Goal: Task Accomplishment & Management: Complete application form

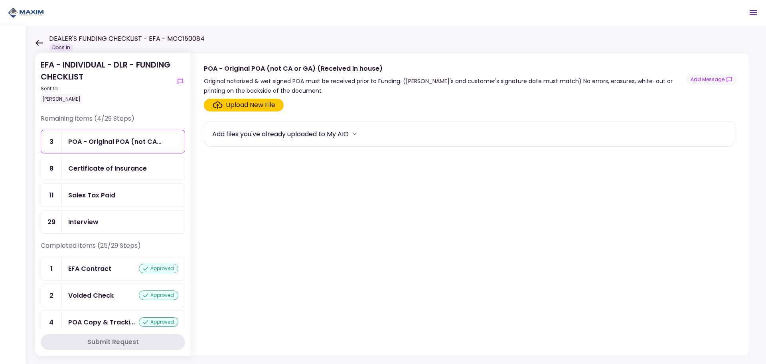
click at [100, 177] on div "Certificate of Insurance" at bounding box center [123, 168] width 123 height 23
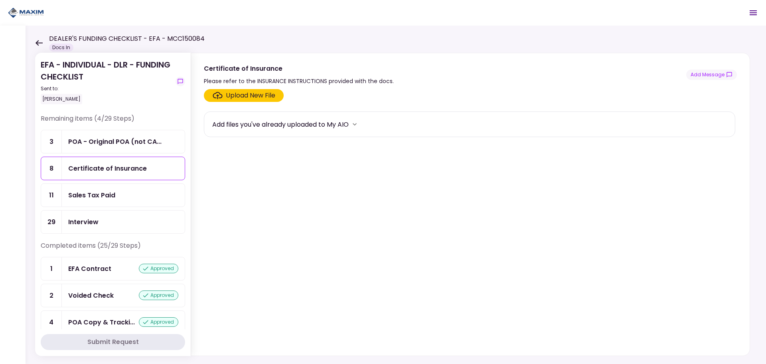
click at [238, 98] on div "Upload New File" at bounding box center [250, 96] width 49 height 10
click at [0, 0] on input "Upload New File" at bounding box center [0, 0] width 0 height 0
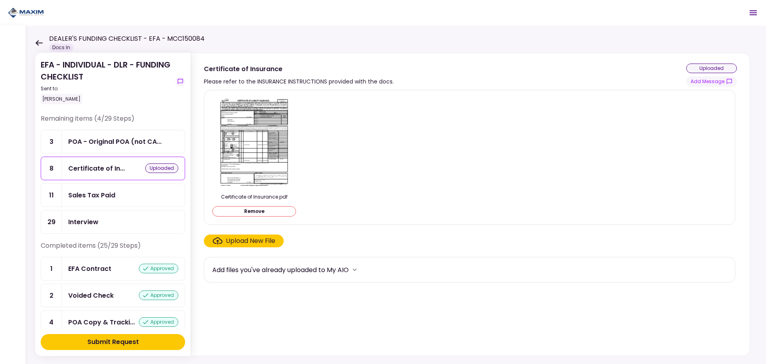
click at [248, 148] on img at bounding box center [254, 143] width 71 height 92
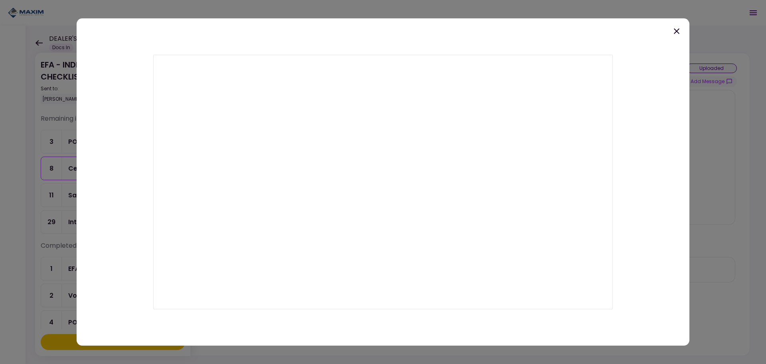
click at [676, 31] on icon at bounding box center [677, 31] width 10 height 10
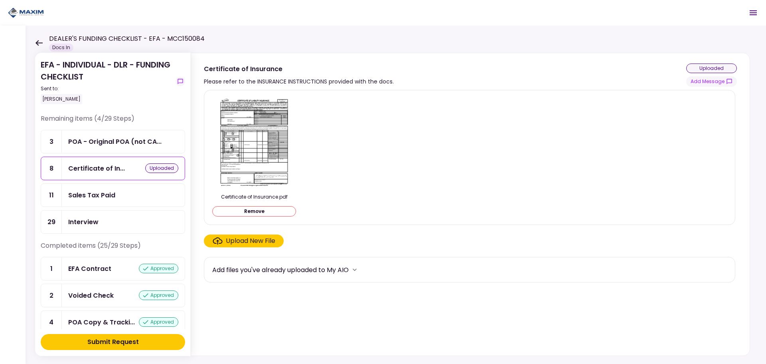
click at [118, 340] on div "Submit Request" at bounding box center [112, 342] width 51 height 10
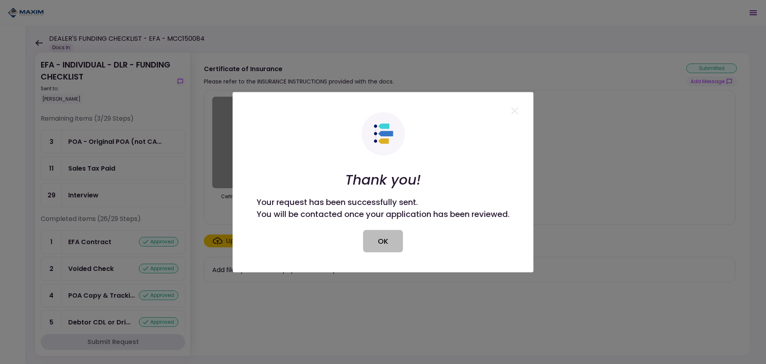
click at [389, 243] on button "OK" at bounding box center [383, 241] width 40 height 22
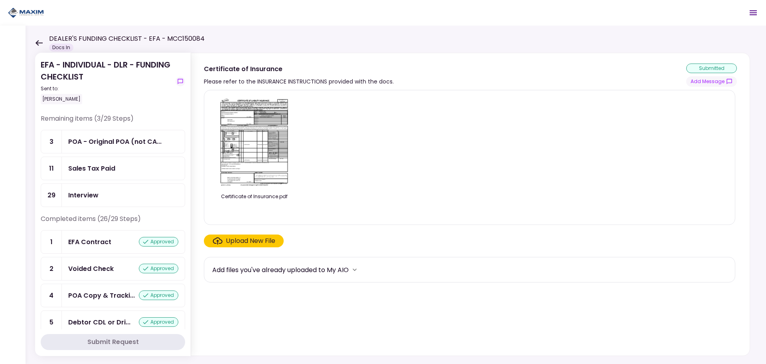
click at [90, 169] on div "Sales Tax Paid" at bounding box center [91, 168] width 47 height 10
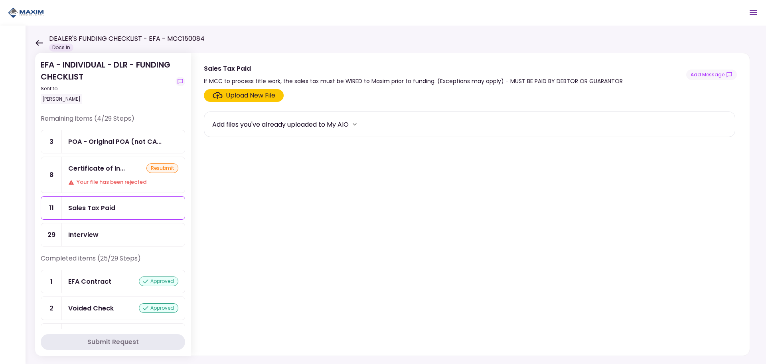
click at [105, 179] on div "Your file has been rejected" at bounding box center [123, 182] width 110 height 8
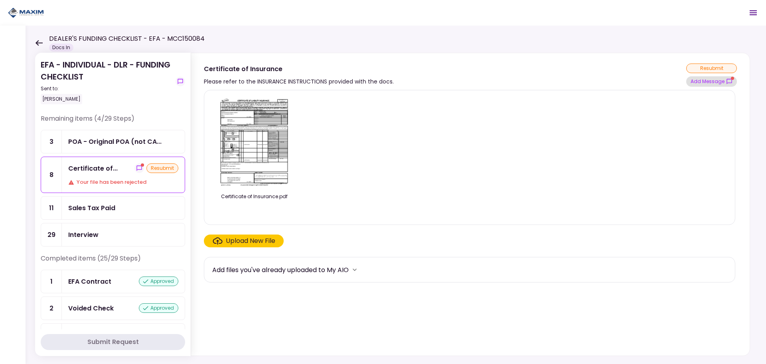
click at [708, 81] on button "Add Message" at bounding box center [712, 81] width 51 height 10
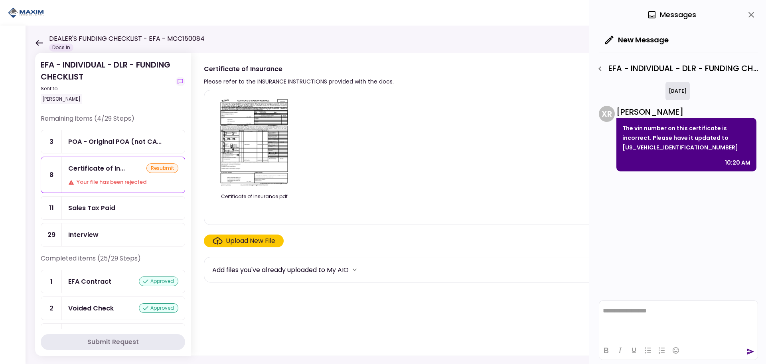
click at [243, 135] on img at bounding box center [254, 142] width 71 height 91
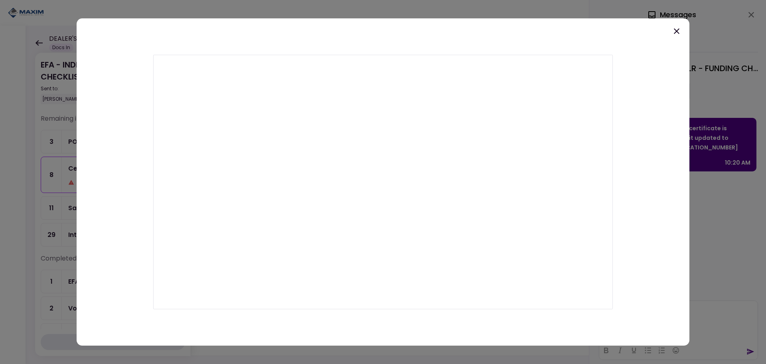
click at [677, 31] on icon at bounding box center [677, 31] width 6 height 6
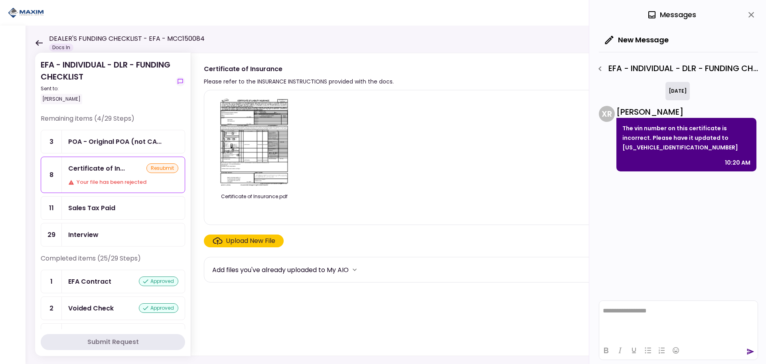
click at [237, 240] on div "Upload New File" at bounding box center [250, 241] width 49 height 10
click at [0, 0] on input "Upload New File" at bounding box center [0, 0] width 0 height 0
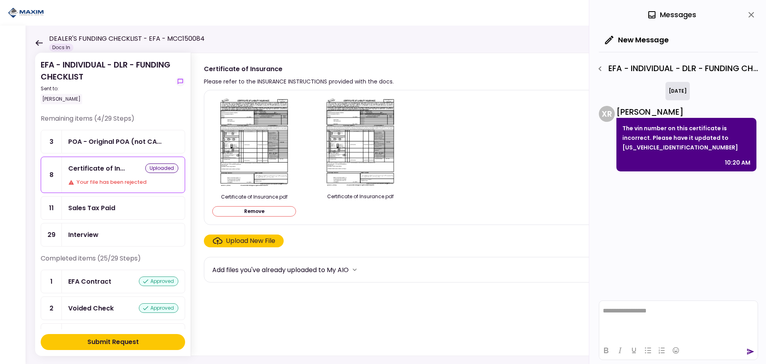
click at [262, 127] on img at bounding box center [254, 143] width 71 height 92
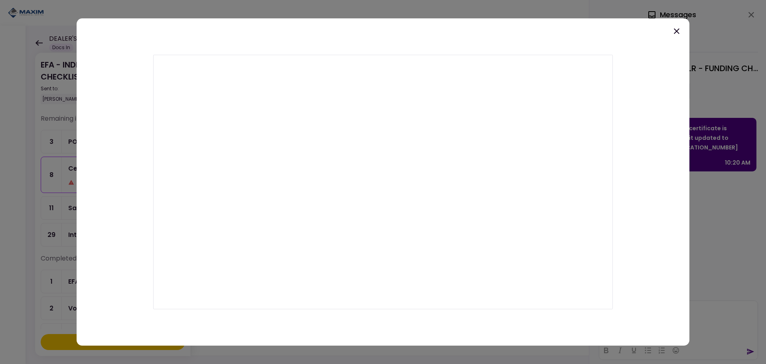
click at [678, 29] on icon at bounding box center [677, 31] width 10 height 10
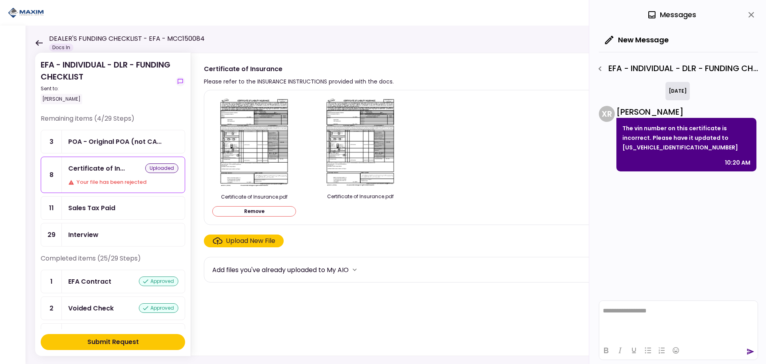
click at [117, 341] on div "Submit Request" at bounding box center [112, 342] width 51 height 10
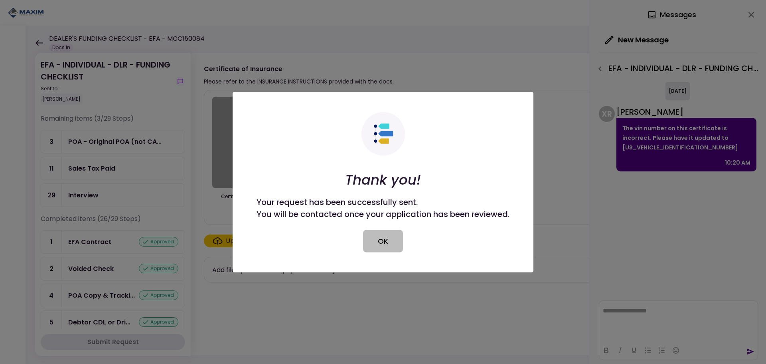
click at [384, 240] on button "OK" at bounding box center [383, 241] width 40 height 22
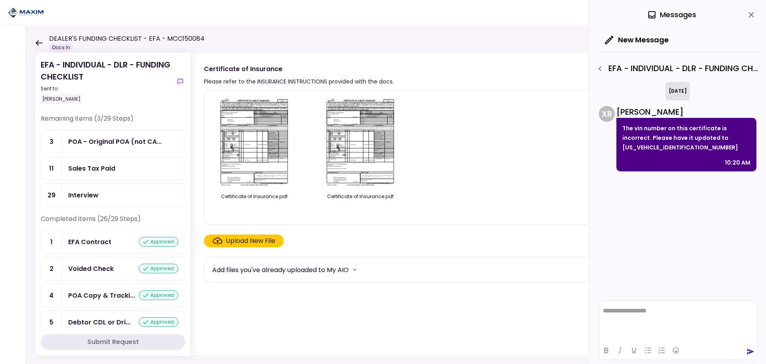
click at [104, 170] on div "Sales Tax Paid" at bounding box center [91, 168] width 47 height 10
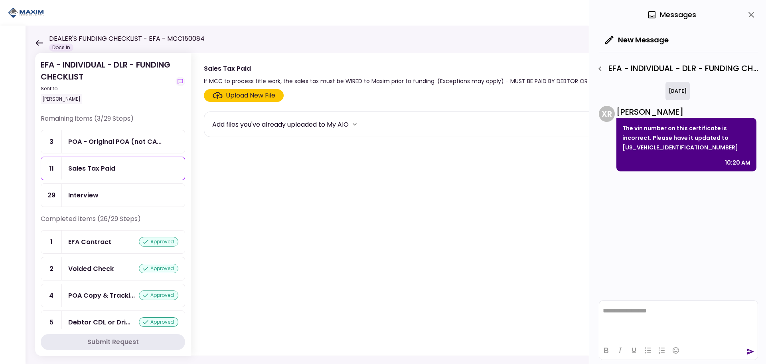
click at [231, 98] on div "Upload New File" at bounding box center [250, 96] width 49 height 10
click at [0, 0] on input "Upload New File" at bounding box center [0, 0] width 0 height 0
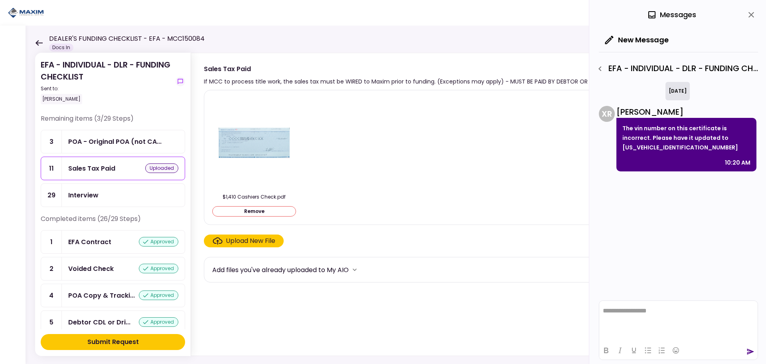
click at [249, 143] on img at bounding box center [254, 143] width 71 height 92
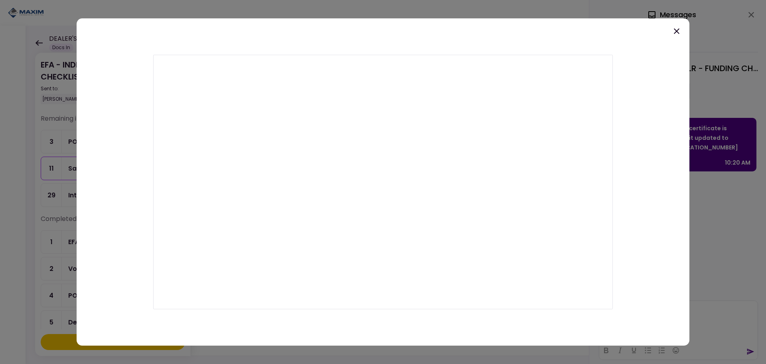
click at [678, 29] on icon at bounding box center [677, 31] width 10 height 10
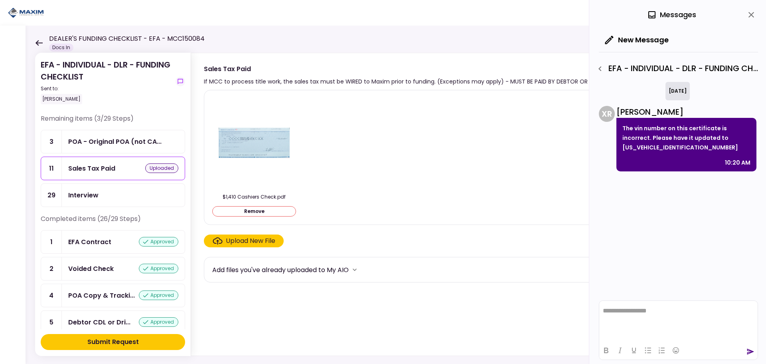
click at [128, 340] on div "Submit Request" at bounding box center [112, 342] width 51 height 10
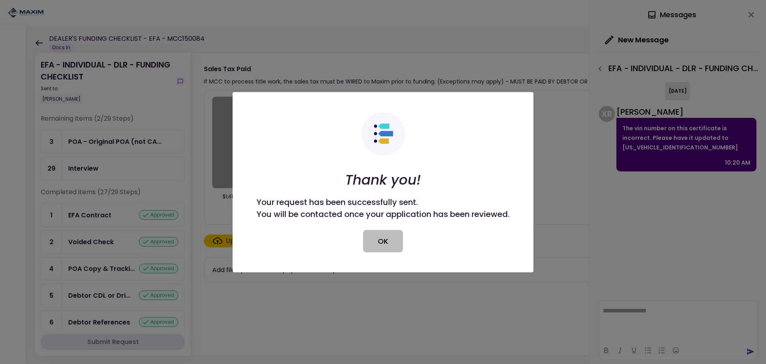
click at [380, 243] on button "OK" at bounding box center [383, 241] width 40 height 22
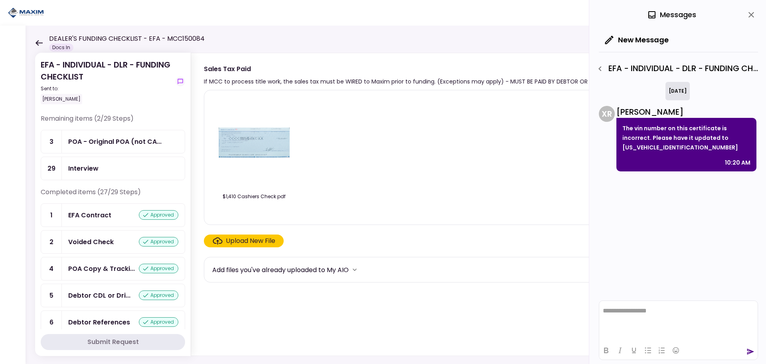
click at [754, 16] on icon "close" at bounding box center [752, 15] width 10 height 10
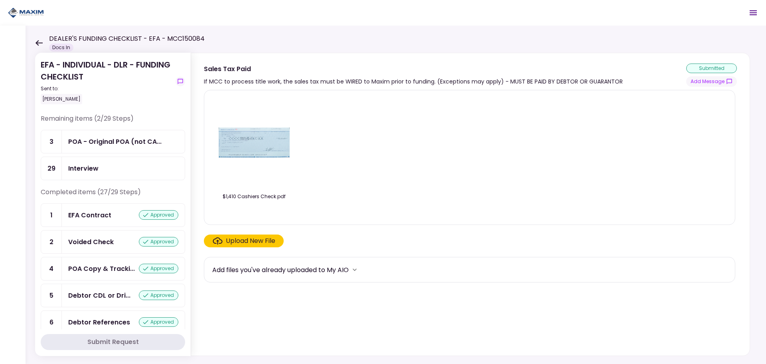
click at [81, 172] on div "Interview" at bounding box center [83, 168] width 30 height 10
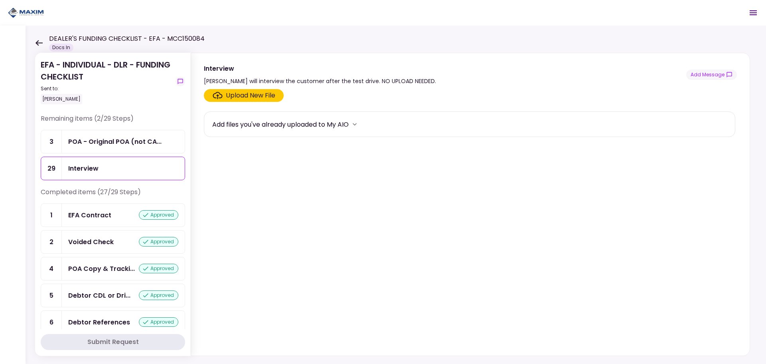
click at [89, 148] on div "POA - Original POA (not CA..." at bounding box center [123, 141] width 123 height 23
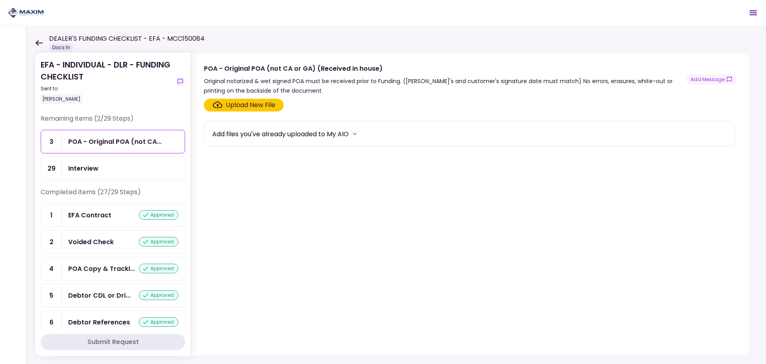
click at [37, 43] on icon at bounding box center [39, 43] width 7 height 6
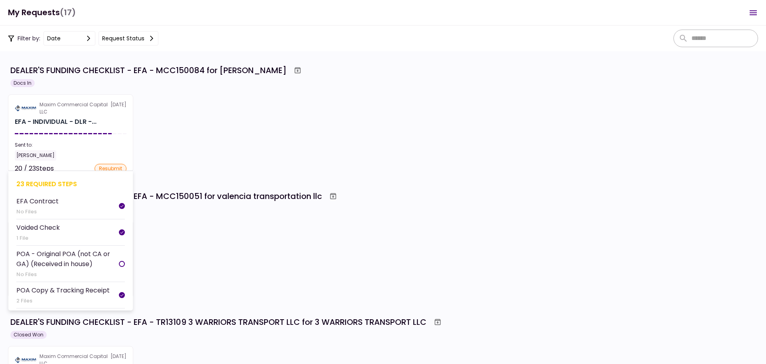
click at [59, 143] on div "Sent to:" at bounding box center [71, 144] width 112 height 7
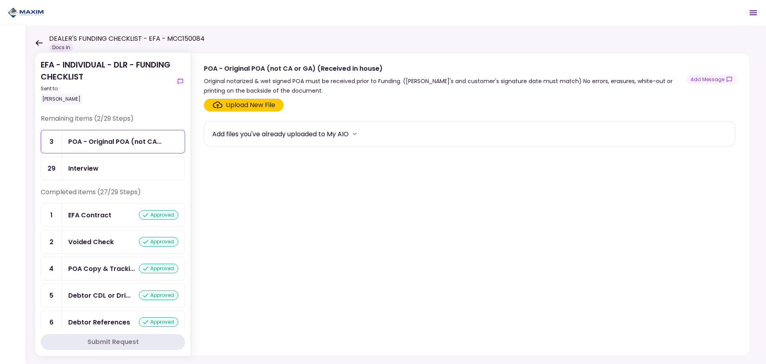
click at [87, 168] on div "Interview" at bounding box center [83, 168] width 30 height 10
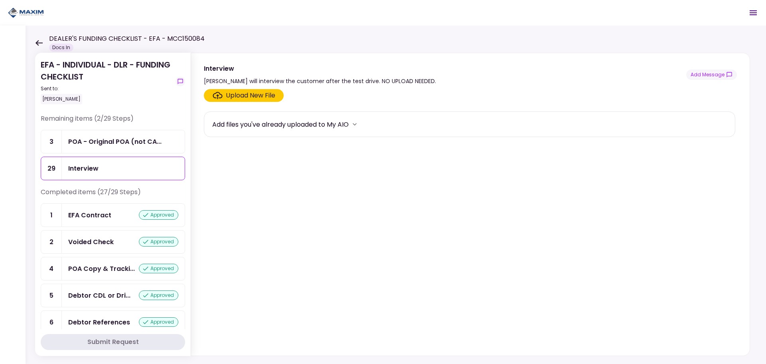
click at [91, 145] on div "POA - Original POA (not CA..." at bounding box center [114, 142] width 93 height 10
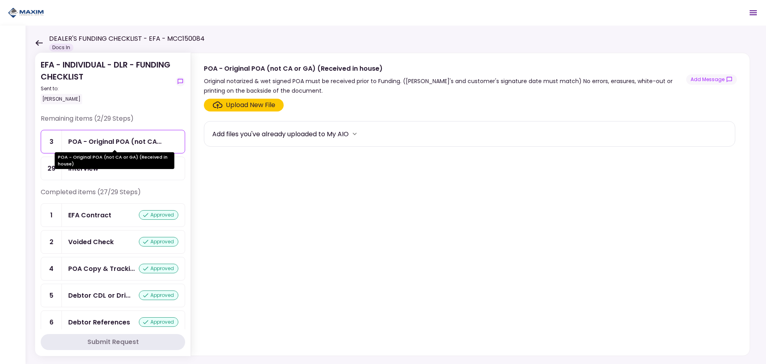
click at [89, 168] on div "POA - Original POA (not CA or GA) (Received in house)" at bounding box center [115, 160] width 120 height 17
click at [75, 139] on div "POA - Original POA (not CA..." at bounding box center [114, 142] width 93 height 10
click at [99, 113] on div "EFA - INDIVIDUAL - DLR - FUNDING CHECKLIST Sent to: Maria Flores" at bounding box center [113, 86] width 145 height 55
click at [82, 173] on div "Interview" at bounding box center [83, 168] width 30 height 10
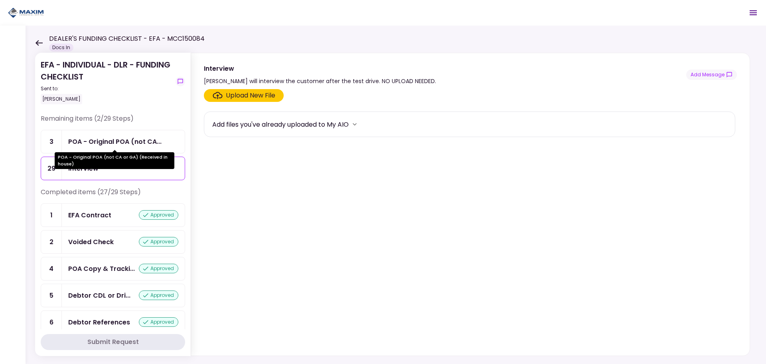
click at [89, 143] on div "POA - Original POA (not CA..." at bounding box center [114, 142] width 93 height 10
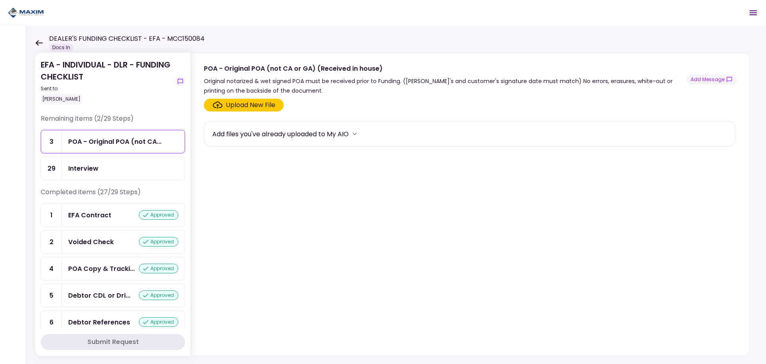
click at [81, 171] on div "Interview" at bounding box center [83, 168] width 30 height 10
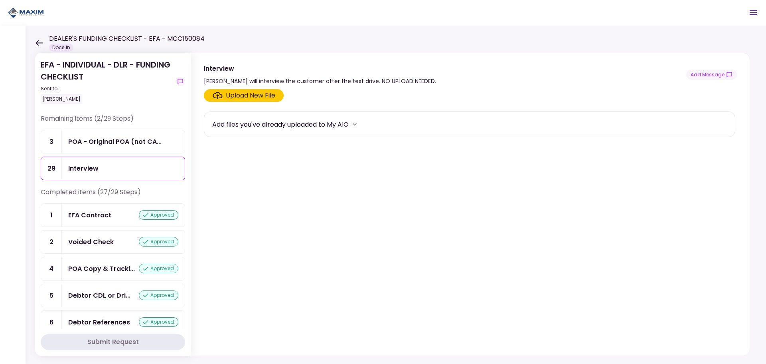
click at [88, 148] on div "POA - Original POA (not CA..." at bounding box center [123, 141] width 123 height 23
